Goal: Task Accomplishment & Management: Use online tool/utility

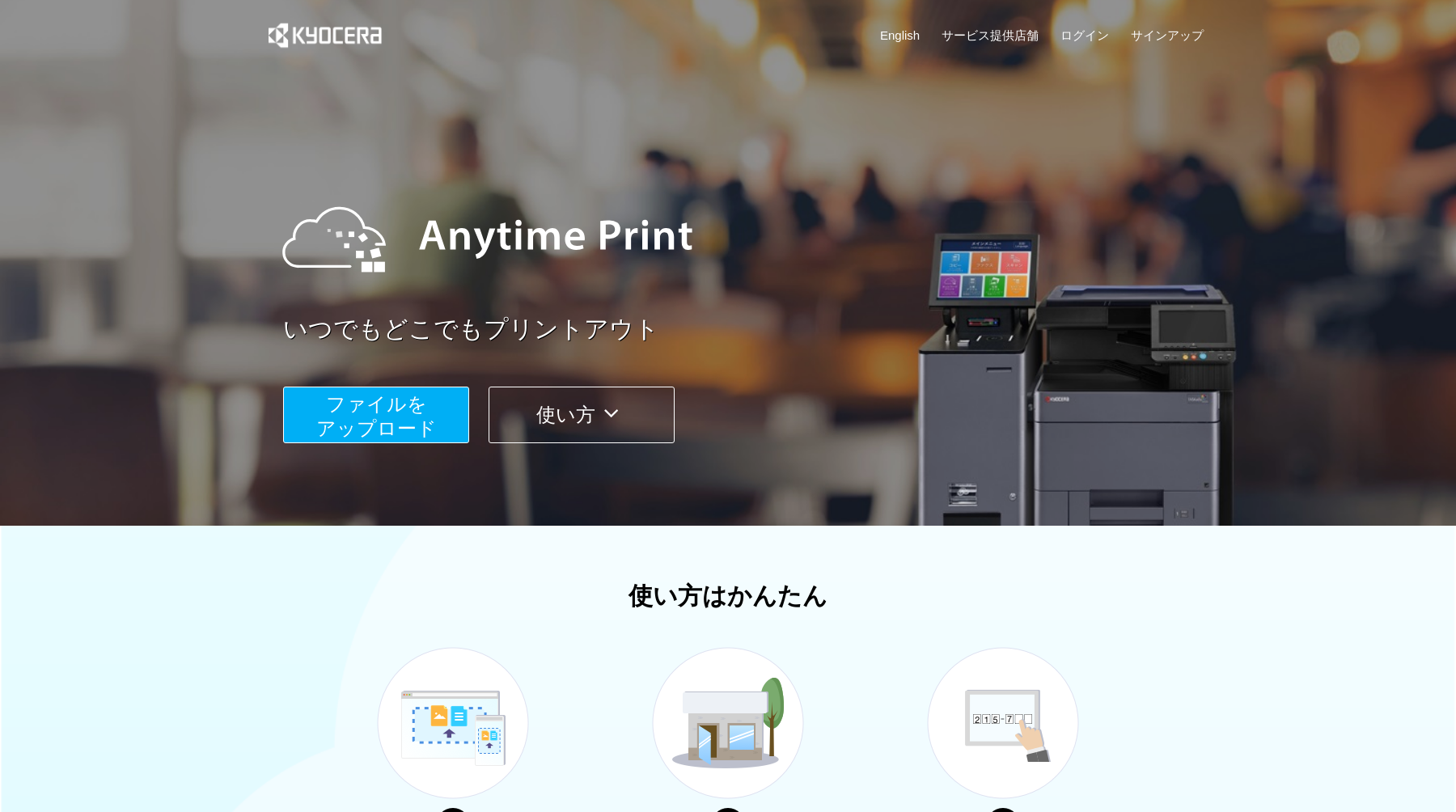
click at [422, 418] on button "ファイルを ​​アップロード" at bounding box center [376, 415] width 186 height 57
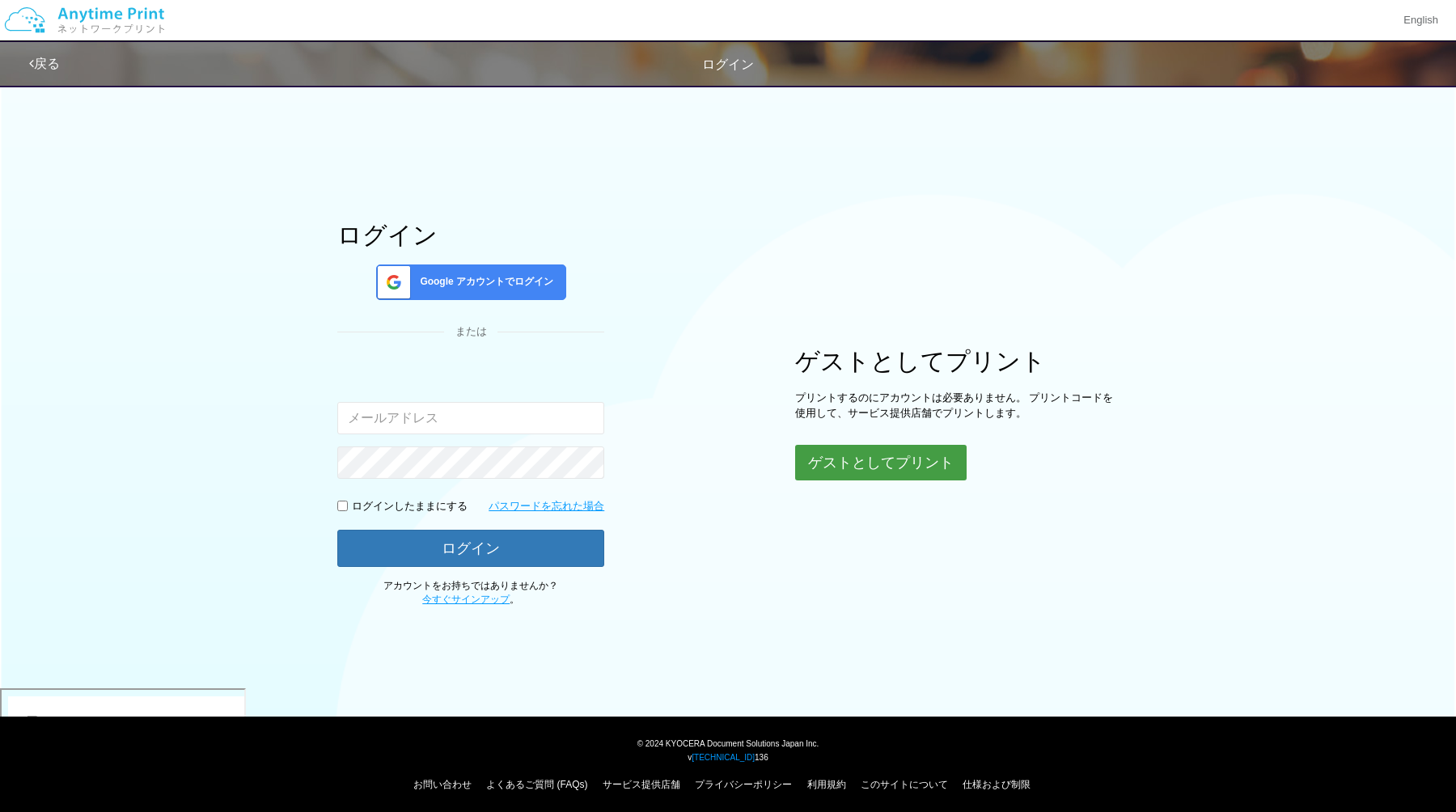
click at [877, 477] on button "ゲストとしてプリント" at bounding box center [880, 462] width 171 height 36
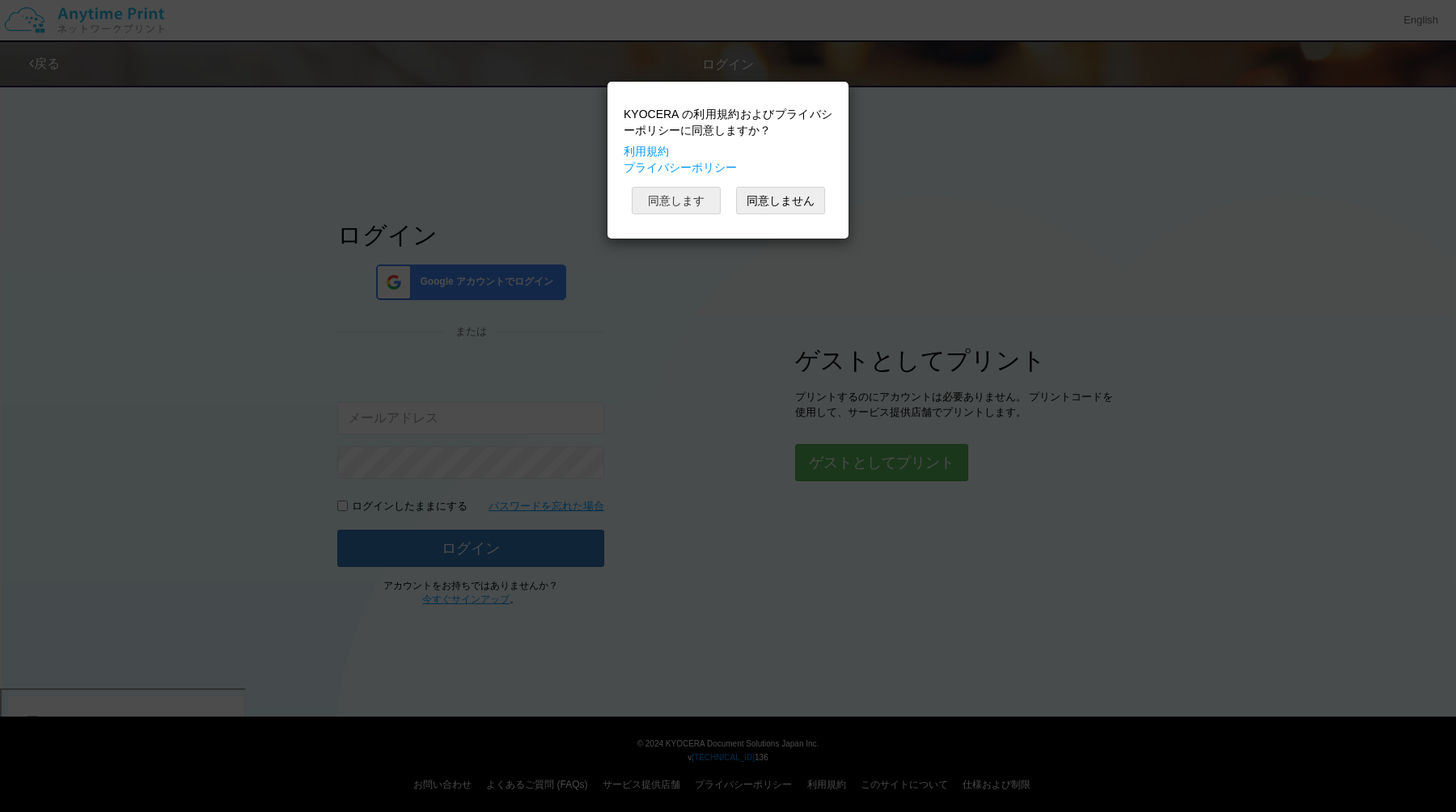
click at [656, 192] on button "同意します" at bounding box center [676, 201] width 89 height 27
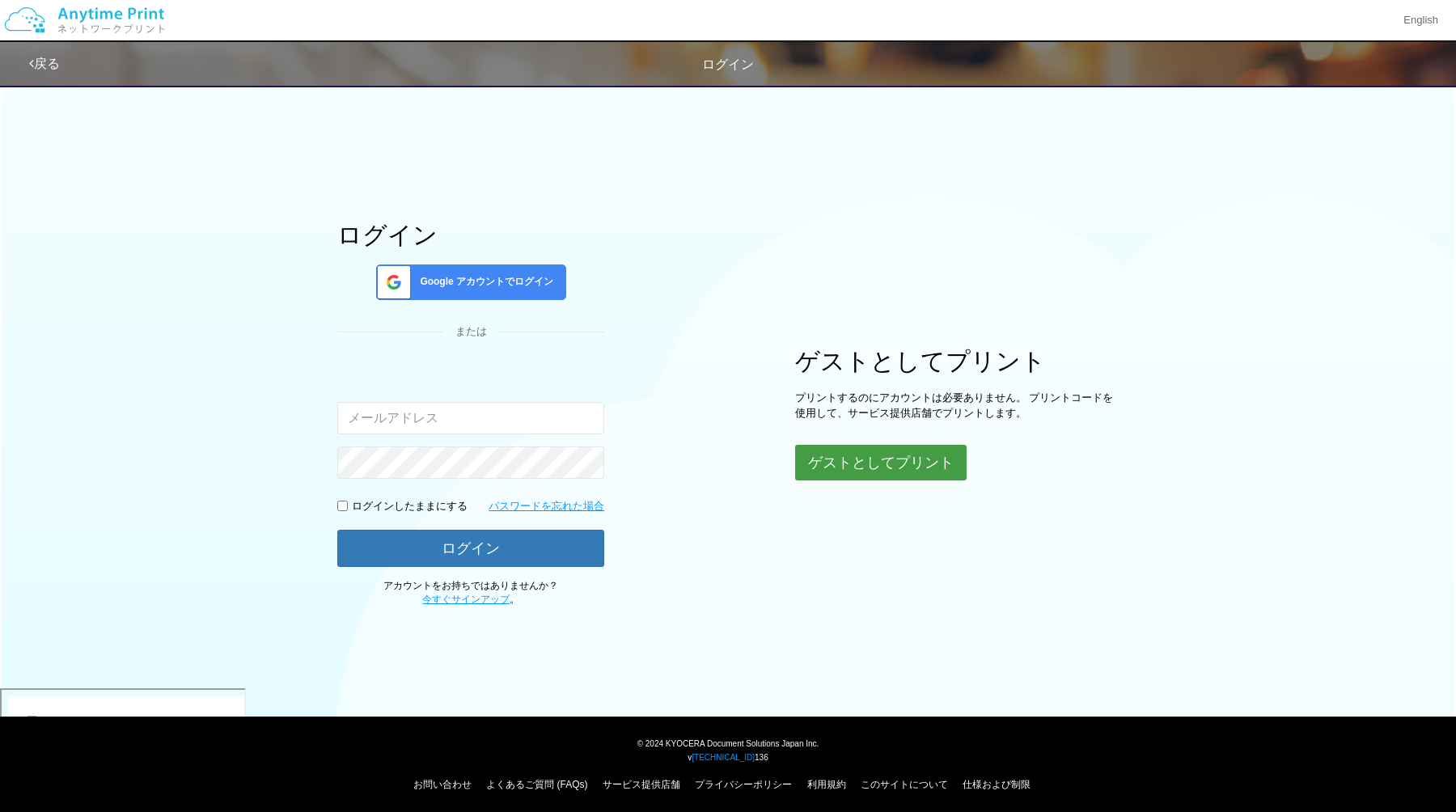
click at [865, 476] on button "ゲストとしてプリント" at bounding box center [880, 462] width 171 height 36
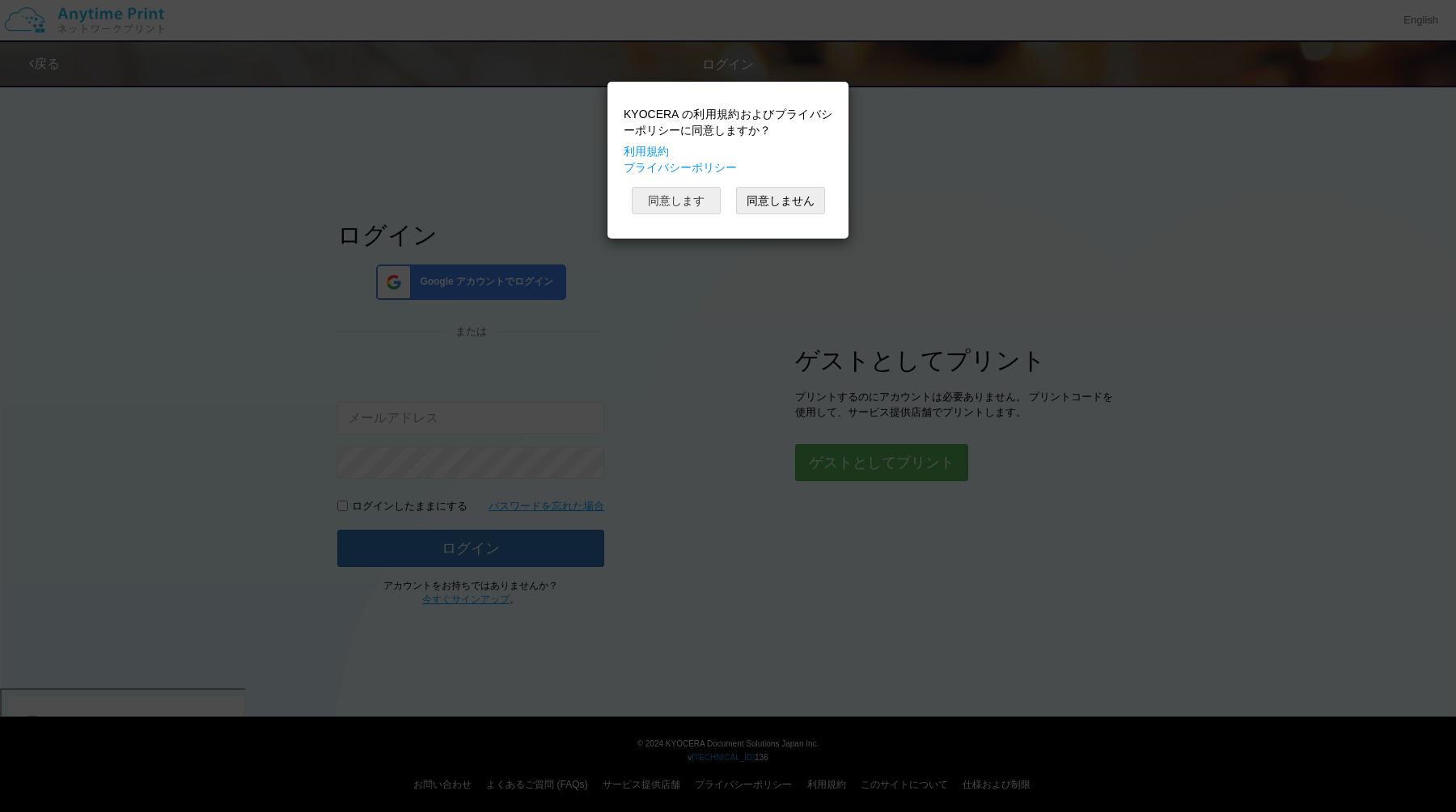
click at [687, 195] on button "同意します" at bounding box center [676, 201] width 89 height 27
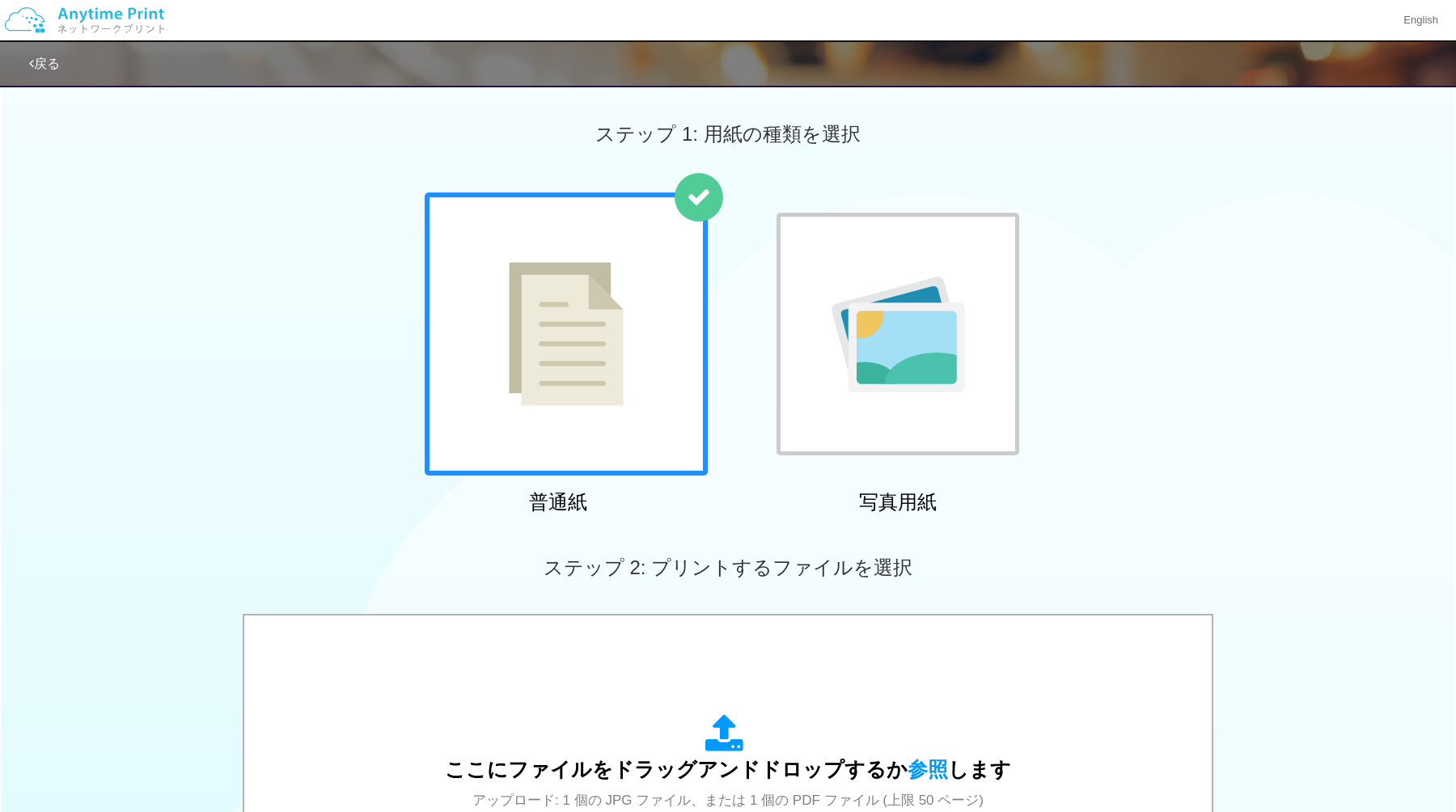
click at [575, 324] on img at bounding box center [566, 334] width 115 height 144
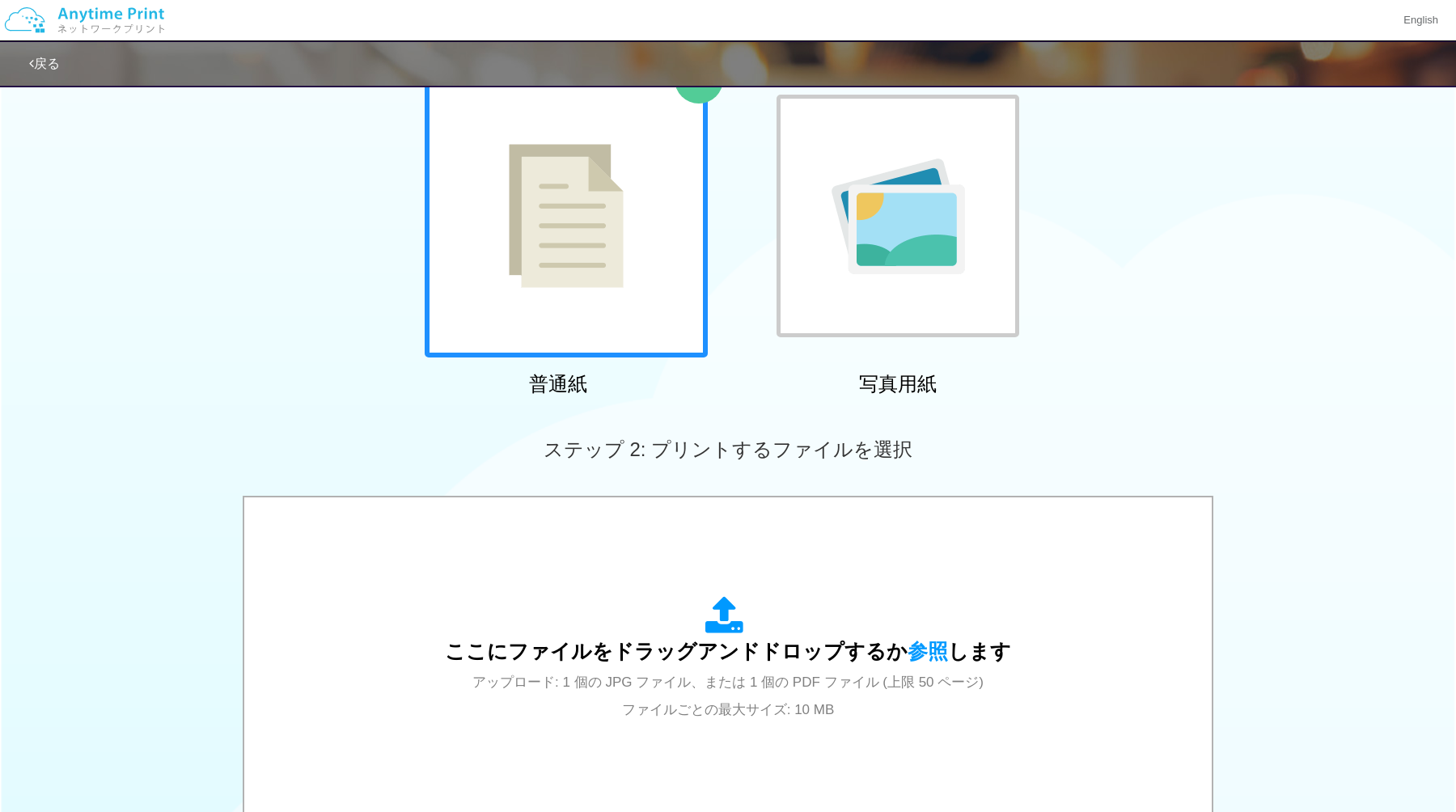
scroll to position [158, 0]
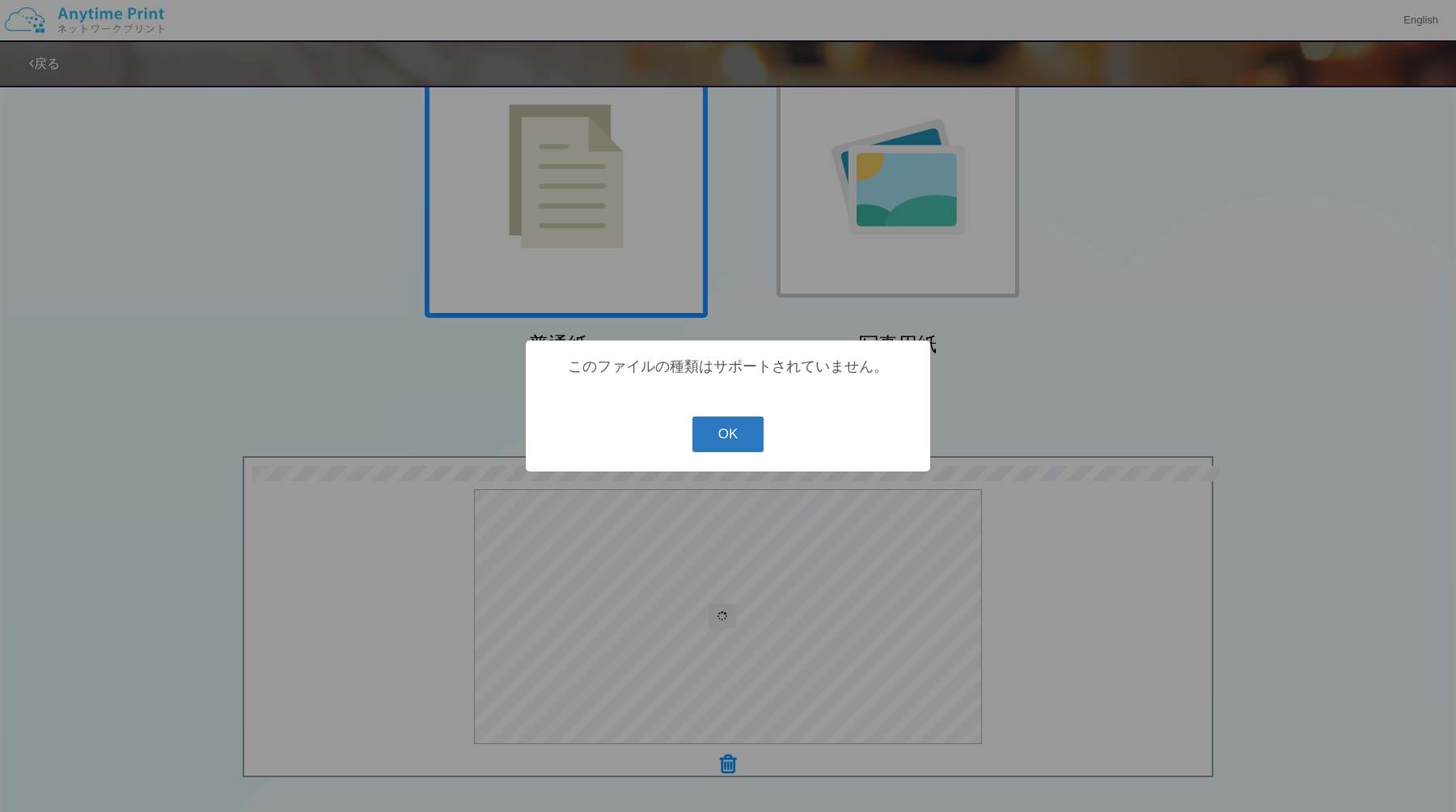
click at [741, 433] on button "OK" at bounding box center [728, 433] width 72 height 36
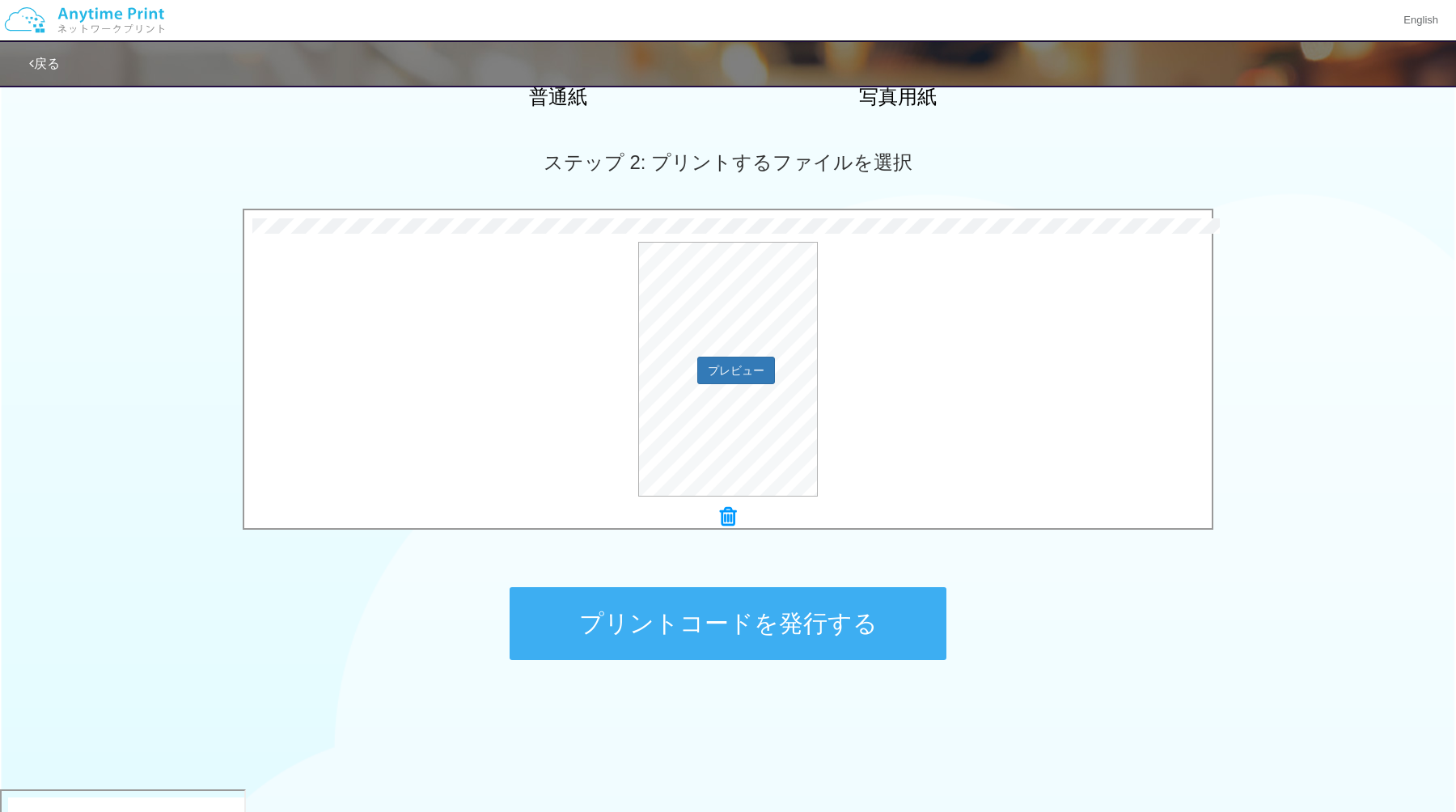
scroll to position [418, 0]
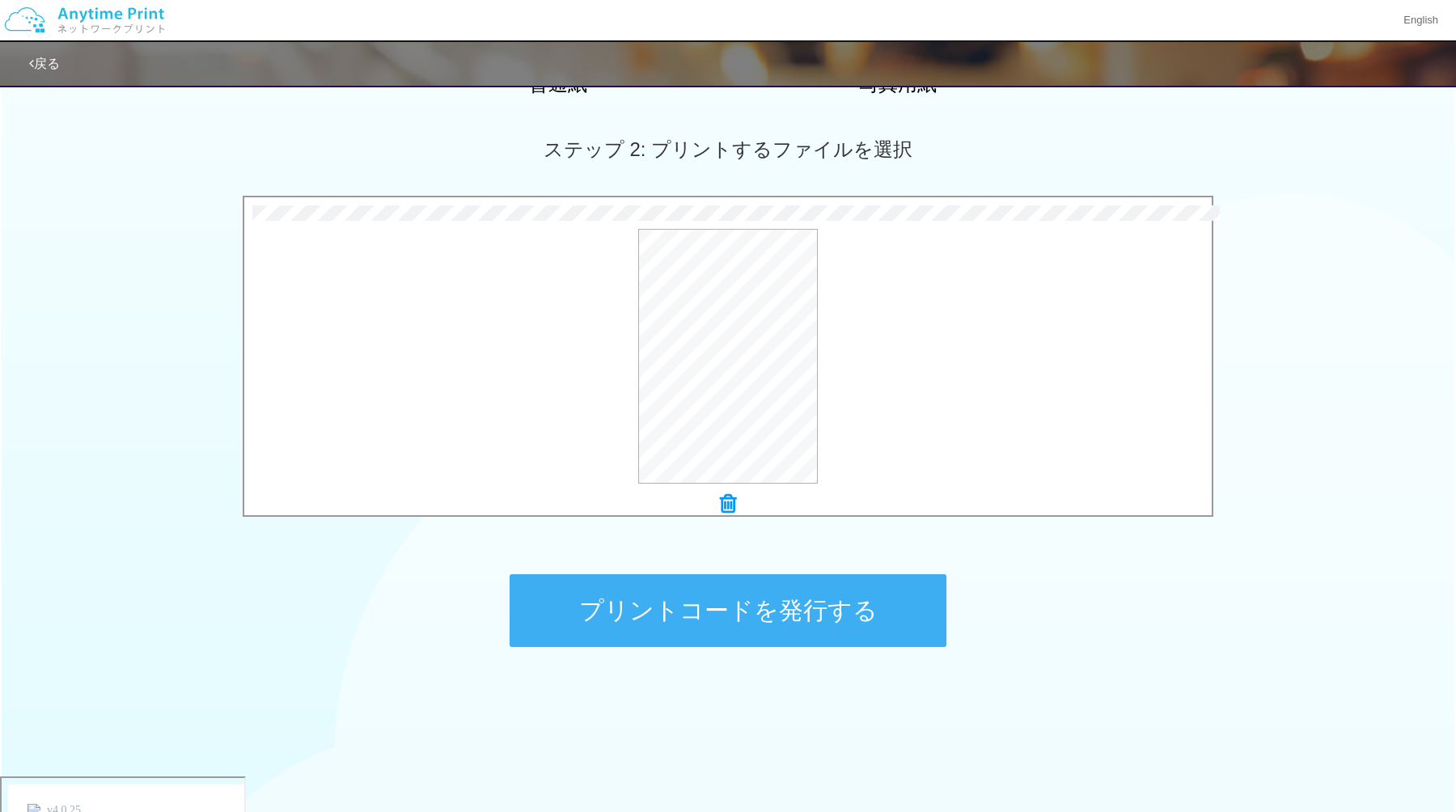
click at [755, 610] on button "プリントコードを発行する" at bounding box center [728, 610] width 437 height 72
